Goal: Transaction & Acquisition: Purchase product/service

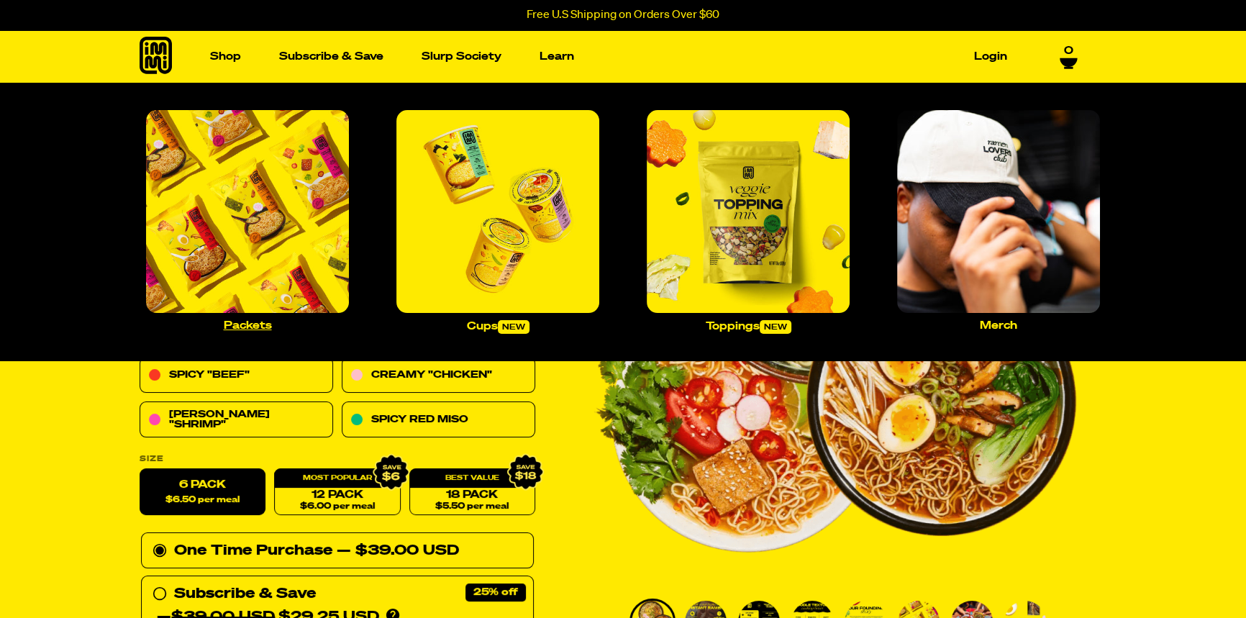
click at [247, 209] on img "Main navigation" at bounding box center [247, 211] width 203 height 203
